Goal: Navigation & Orientation: Find specific page/section

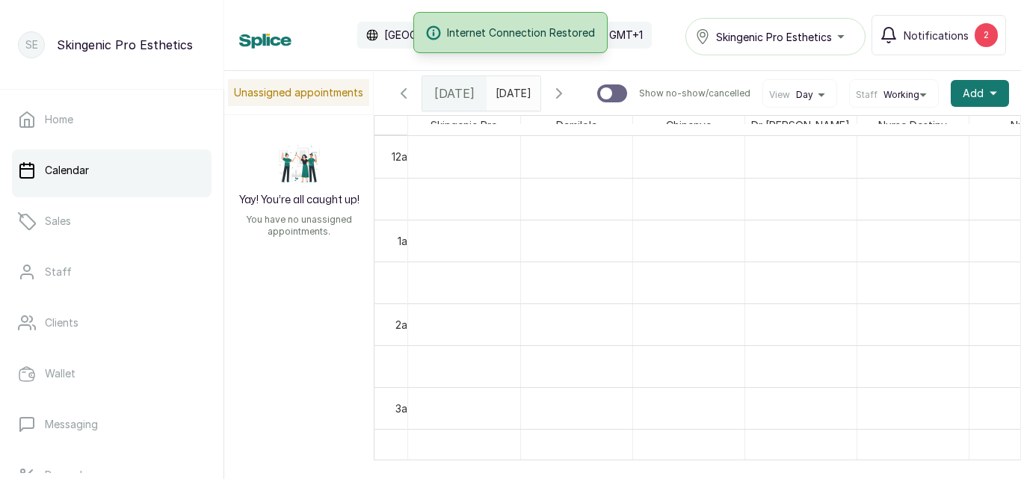
scroll to position [0, 45]
